Goal: Information Seeking & Learning: Find specific fact

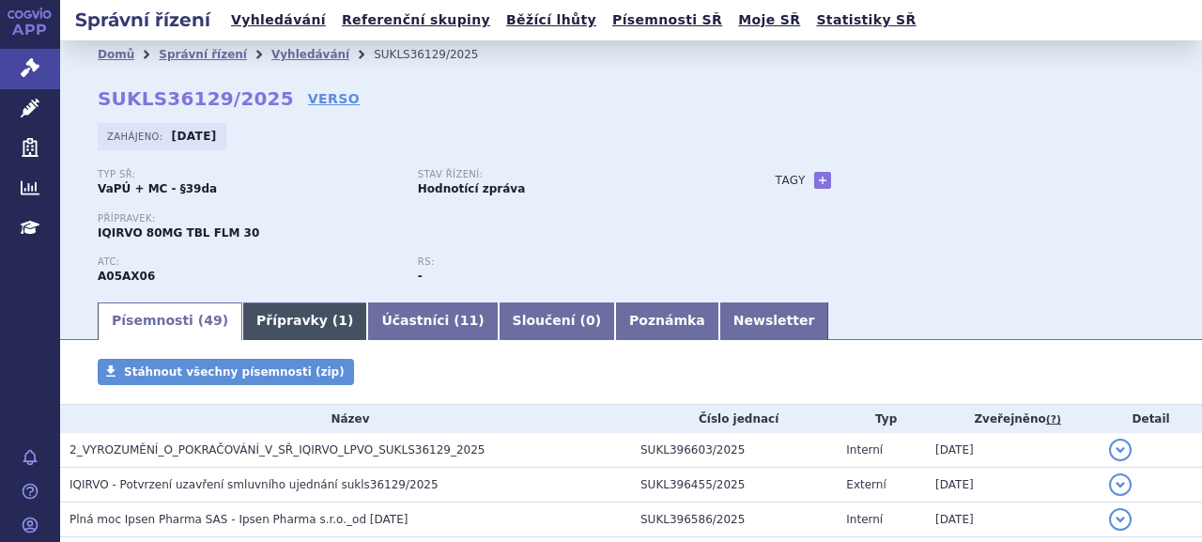
drag, startPoint x: 300, startPoint y: 316, endPoint x: 324, endPoint y: 315, distance: 23.5
click at [300, 316] on link "Přípravky ( 1 )" at bounding box center [304, 321] width 125 height 38
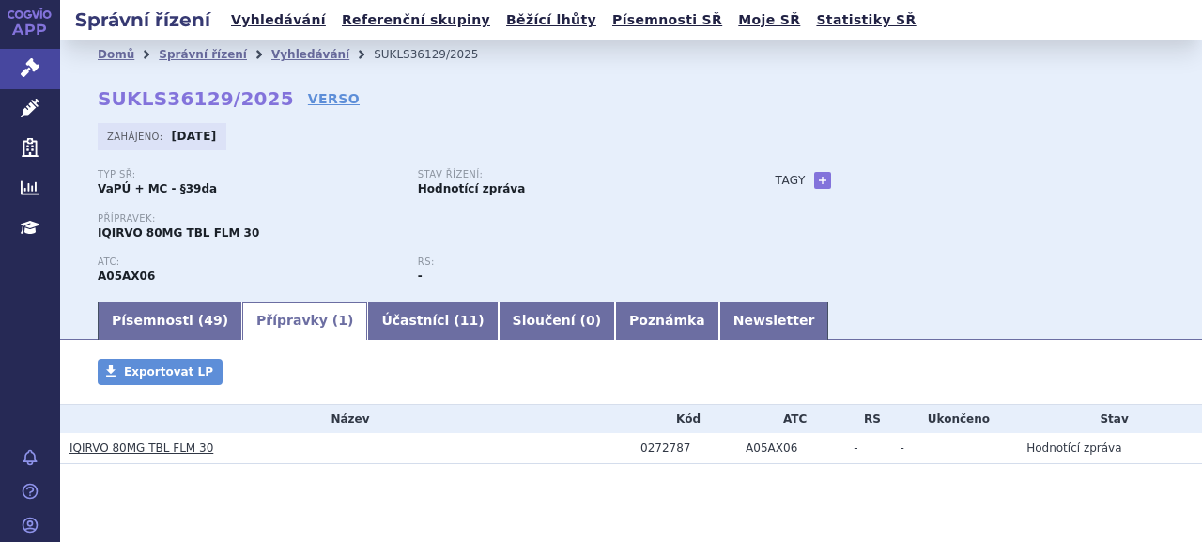
click at [171, 438] on h3 "IQIRVO 80MG TBL FLM 30" at bounding box center [349, 447] width 561 height 19
click at [663, 450] on div "0272787" at bounding box center [688, 447] width 96 height 13
copy div "0272787"
click at [114, 448] on link "IQIRVO 80MG TBL FLM 30" at bounding box center [141, 447] width 144 height 13
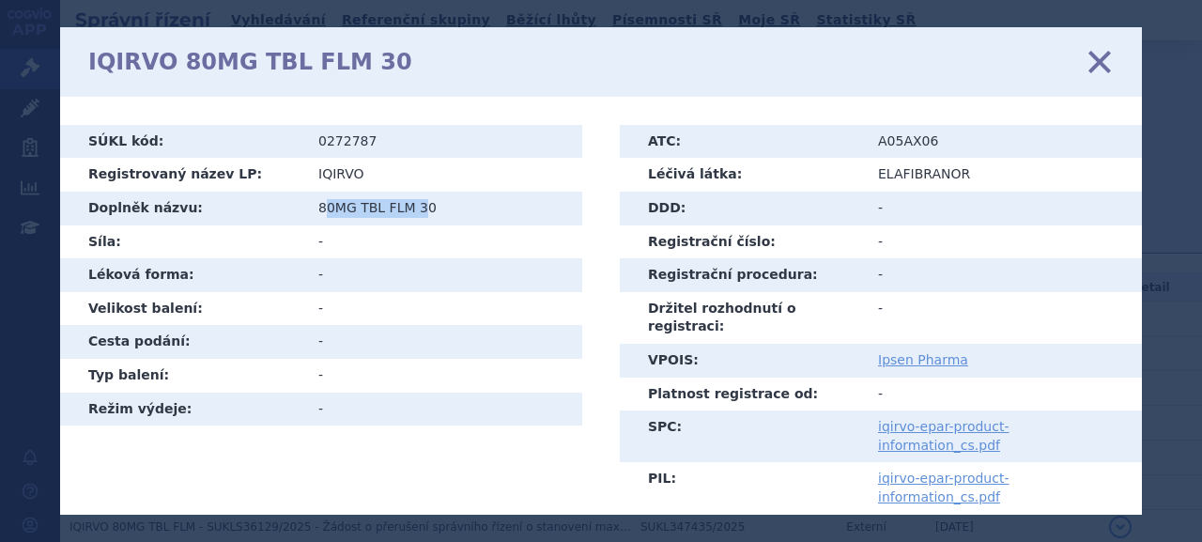
drag, startPoint x: 323, startPoint y: 210, endPoint x: 418, endPoint y: 207, distance: 94.9
click at [418, 207] on td "80MG TBL FLM 30" at bounding box center [443, 209] width 278 height 34
drag, startPoint x: 418, startPoint y: 207, endPoint x: 369, endPoint y: 213, distance: 49.3
click at [369, 213] on td "80MG TBL FLM 30" at bounding box center [443, 209] width 278 height 34
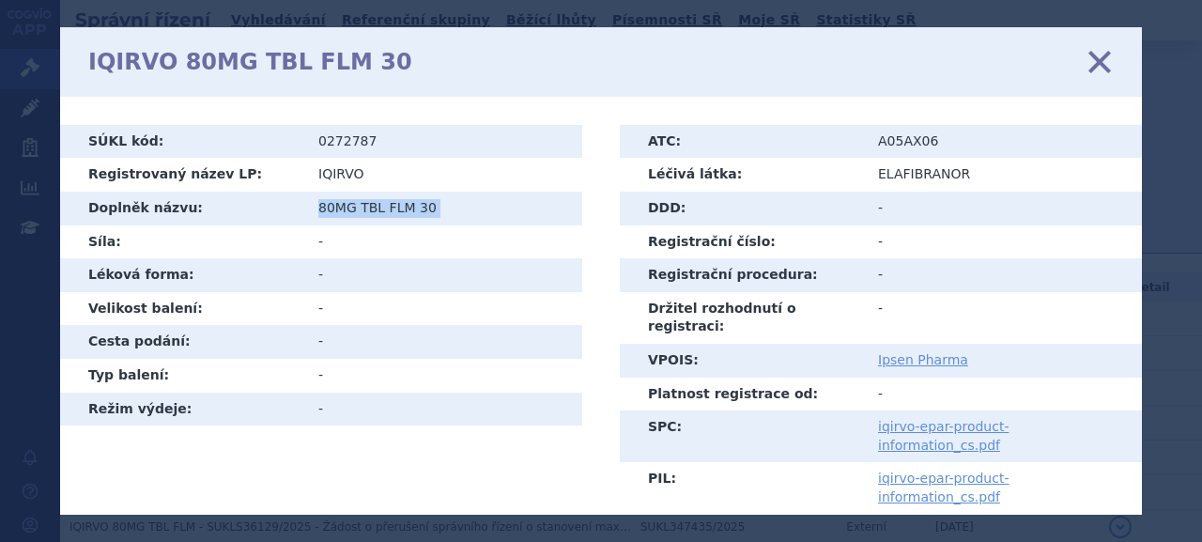
click at [368, 213] on td "80MG TBL FLM 30" at bounding box center [443, 209] width 278 height 34
copy tbody "80MG TBL FLM 30"
click at [1106, 63] on icon at bounding box center [1099, 61] width 39 height 39
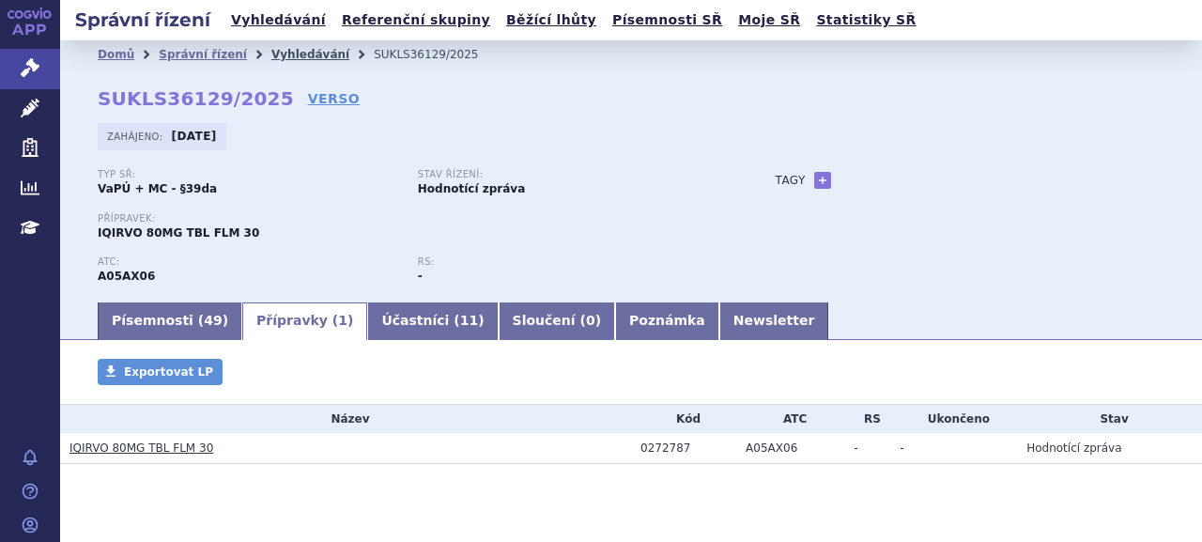
click at [288, 55] on link "Vyhledávání" at bounding box center [310, 54] width 78 height 13
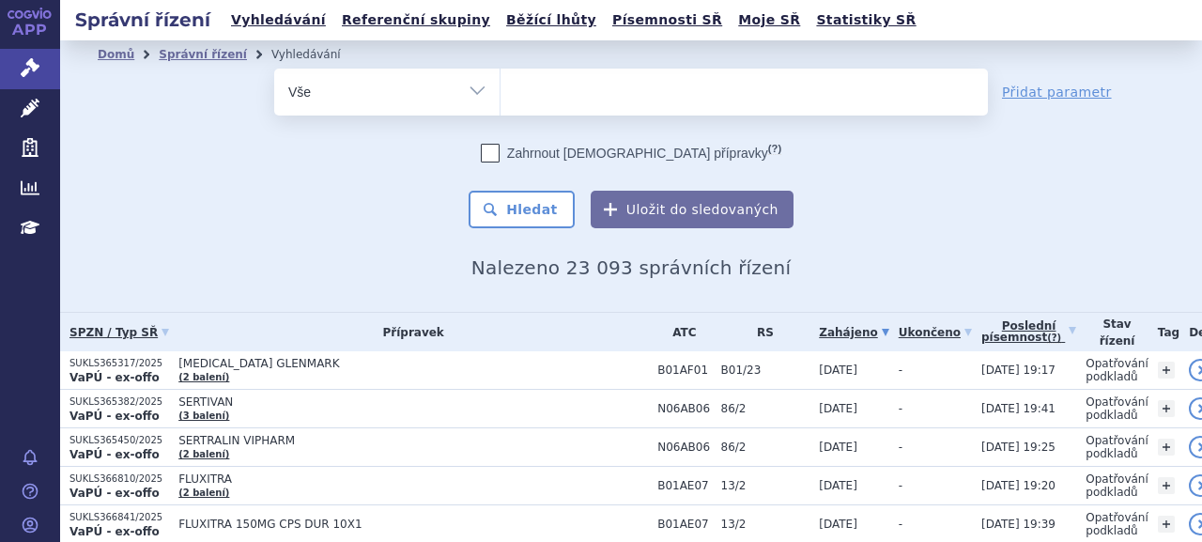
click at [622, 76] on ul at bounding box center [743, 88] width 487 height 39
click at [500, 76] on select at bounding box center [499, 91] width 1 height 47
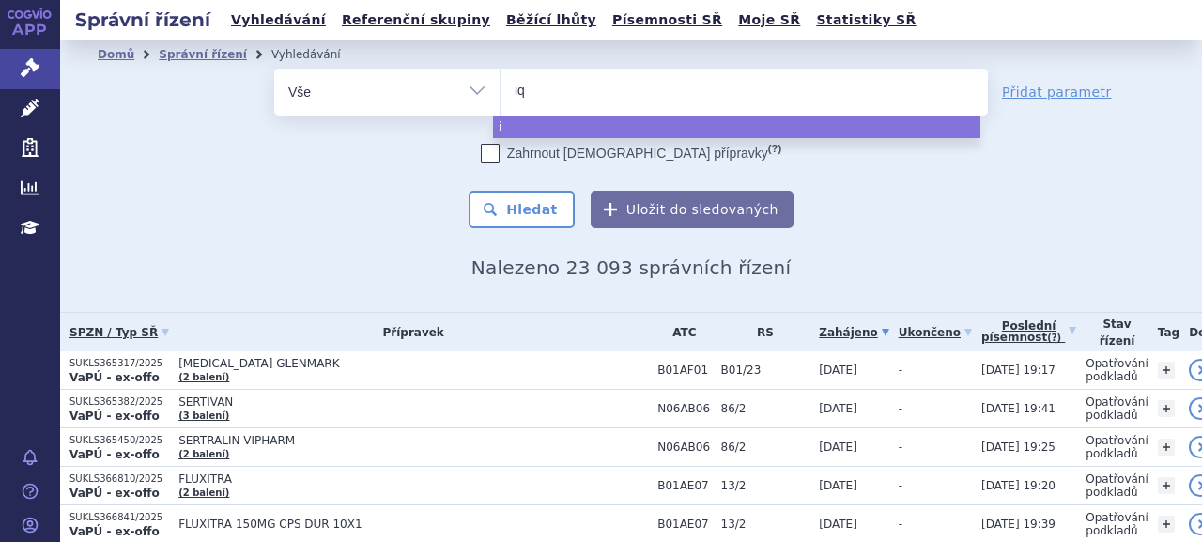
type input "iqi"
type input "iqir"
type input "iqirvo"
select select "iqirvo"
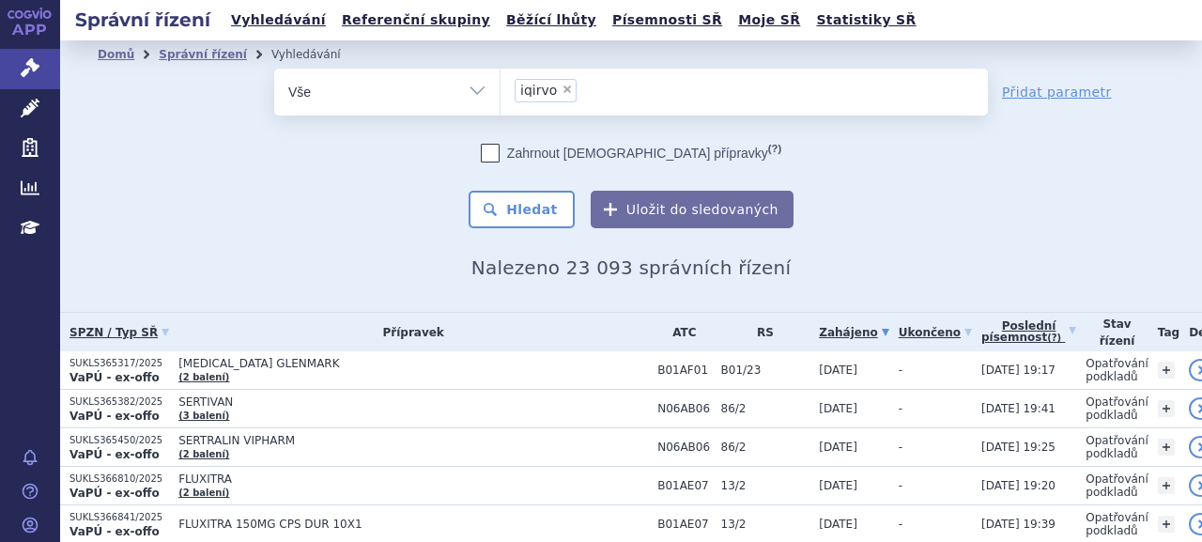
click at [508, 229] on div "Domů Správní řízení Vyhledávání Vyhledávání ve správních řízeních odstranit Vše…" at bounding box center [631, 174] width 1142 height 210
click at [509, 227] on button "Hledat" at bounding box center [522, 210] width 106 height 38
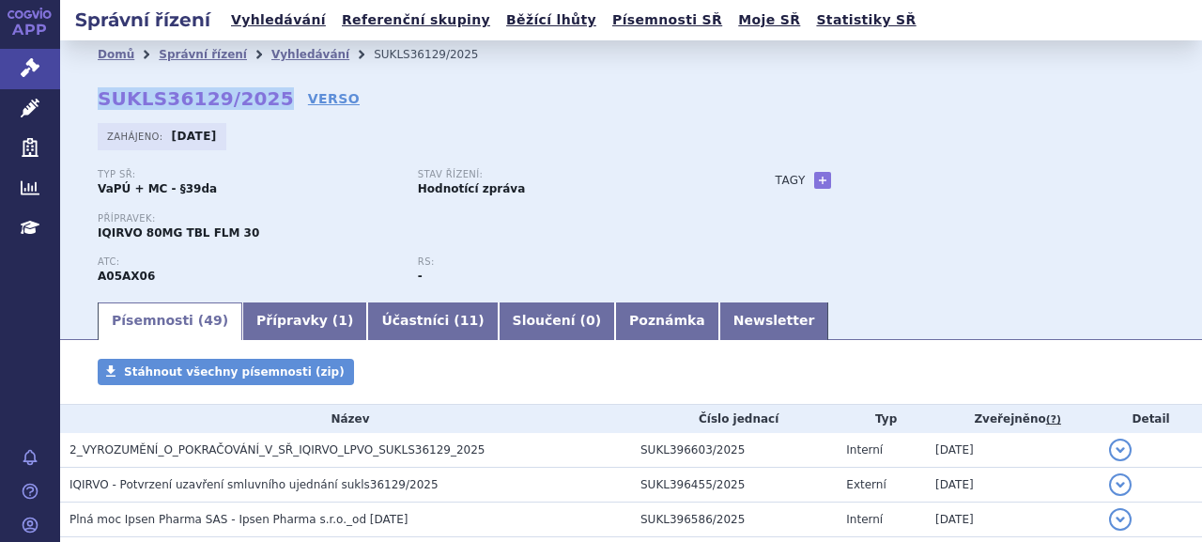
click at [260, 92] on div "Domů Správní řízení Vyhledávání SUKLS36129/2025 SUKLS36129/2025 VERSO [GEOGRAPH…" at bounding box center [631, 184] width 1142 height 231
